Goal: Navigation & Orientation: Go to known website

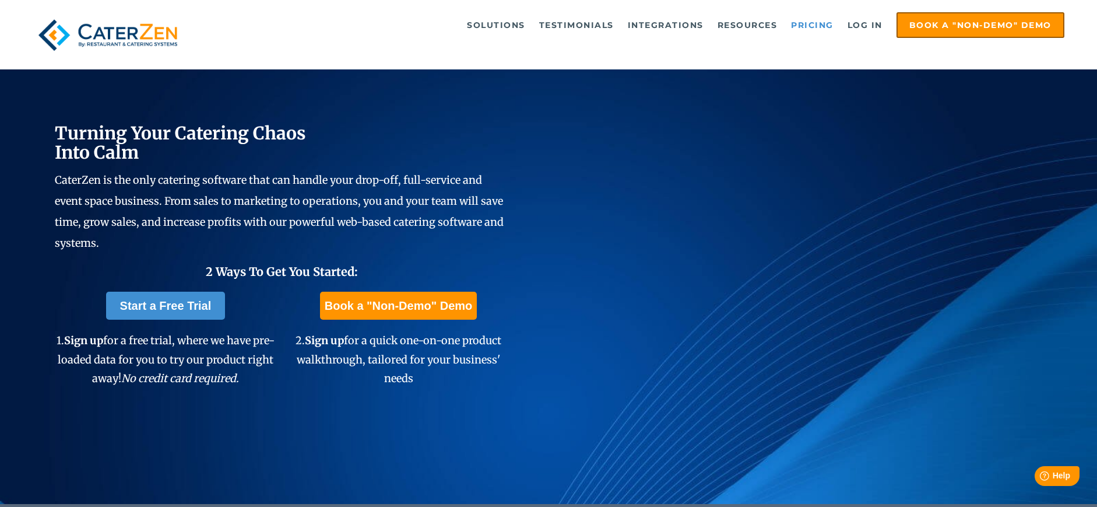
drag, startPoint x: 869, startPoint y: 24, endPoint x: 829, endPoint y: 24, distance: 40.2
click at [869, 24] on link "Log in" at bounding box center [865, 24] width 47 height 23
drag, startPoint x: 868, startPoint y: 27, endPoint x: 866, endPoint y: 35, distance: 8.3
click at [868, 27] on link "Log in" at bounding box center [865, 24] width 47 height 23
click at [858, 27] on link "Log in" at bounding box center [865, 24] width 47 height 23
